Goal: Information Seeking & Learning: Find specific fact

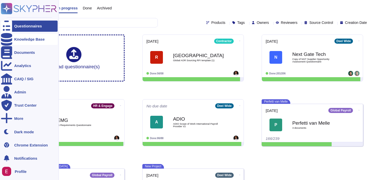
click at [35, 38] on div "Knowledge Base" at bounding box center [29, 39] width 30 height 4
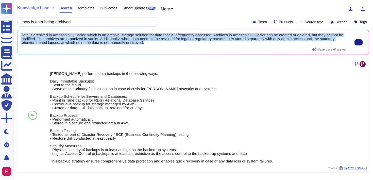
scroll to position [0, 0]
drag, startPoint x: 21, startPoint y: 35, endPoint x: 169, endPoint y: 48, distance: 148.3
click at [169, 48] on div "Data is archived in Amazon S3 Glacier, which is an archival storage solution fo…" at bounding box center [183, 42] width 325 height 19
copy span "Data is archived in Amazon S3 Glacier, which is an archival storage solution fo…"
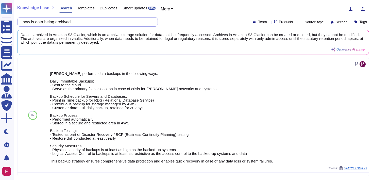
drag, startPoint x: 83, startPoint y: 21, endPoint x: 61, endPoint y: 21, distance: 22.3
click at [61, 22] on input "how is data being archived" at bounding box center [86, 21] width 132 height 9
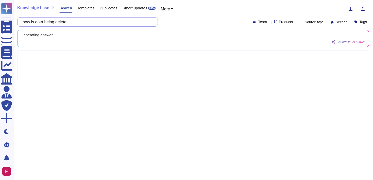
type input "how is data being deleted"
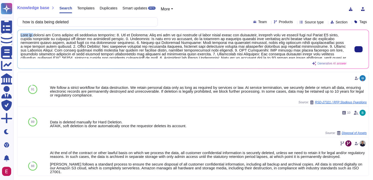
drag, startPoint x: 21, startPoint y: 35, endPoint x: 34, endPoint y: 36, distance: 13.3
click at [34, 36] on span at bounding box center [183, 45] width 325 height 25
click at [354, 51] on button at bounding box center [358, 49] width 8 height 6
